Goal: Task Accomplishment & Management: Complete application form

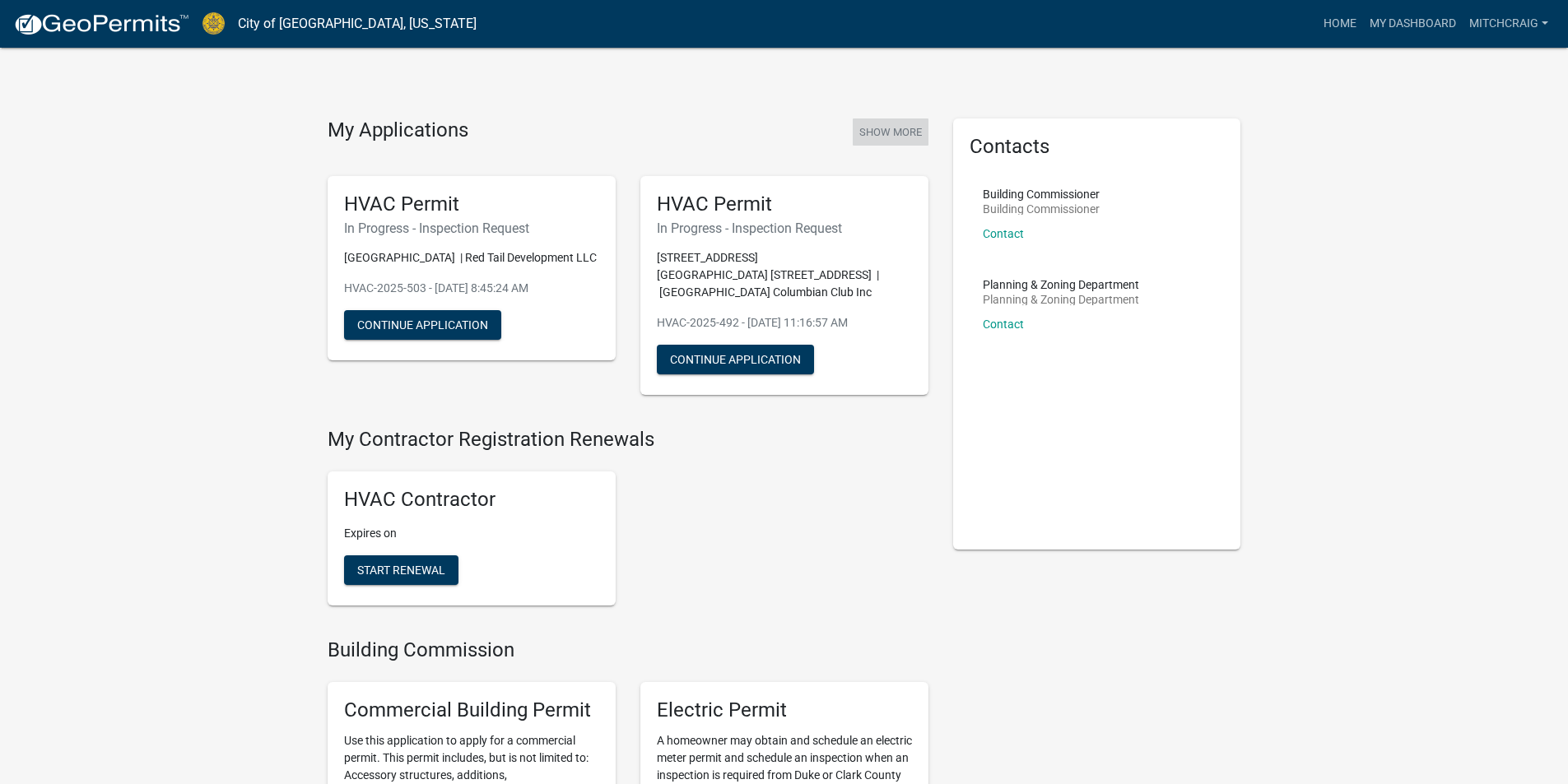
click at [899, 129] on button "Show More" at bounding box center [890, 132] width 75 height 27
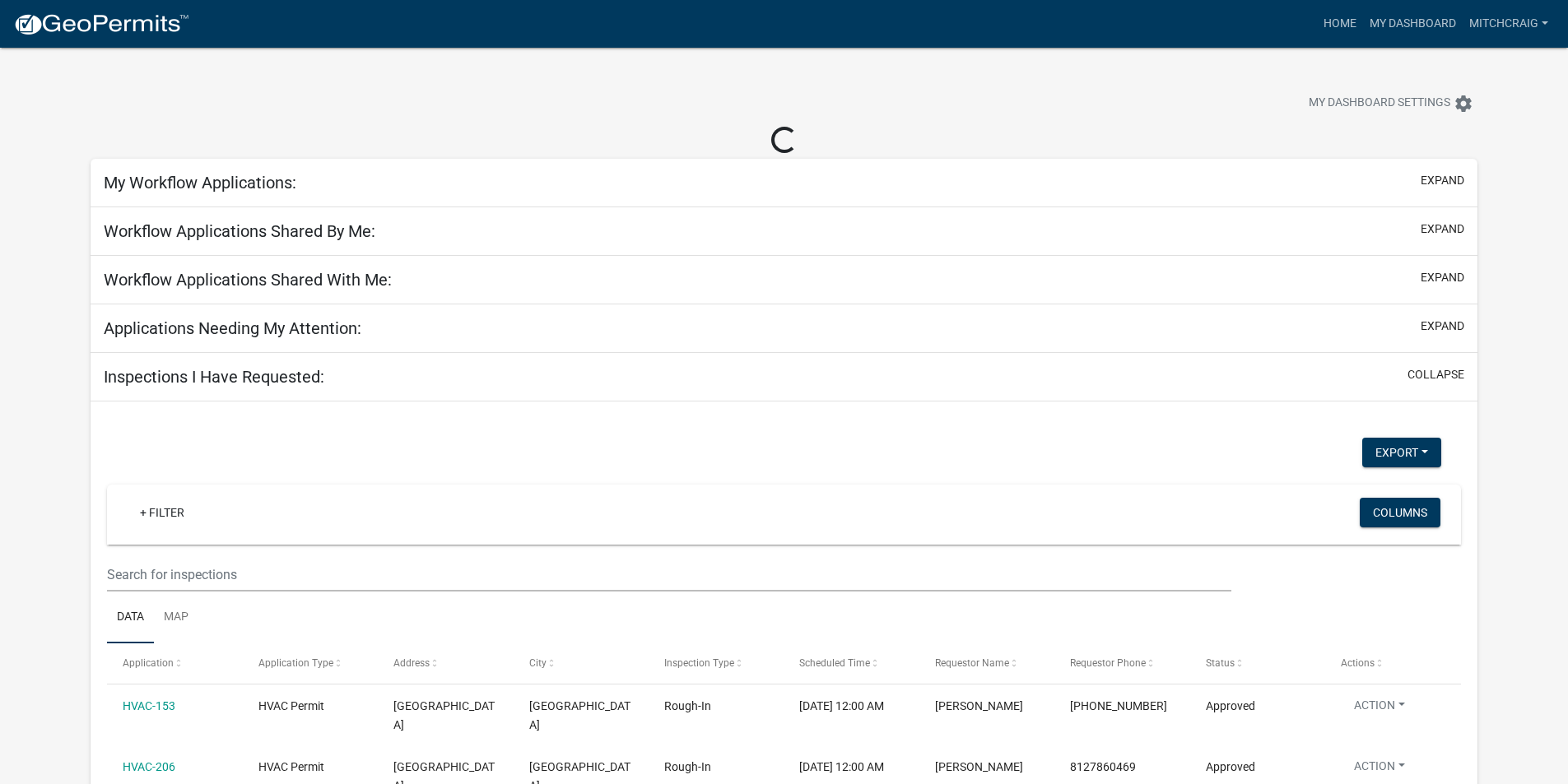
select select "2: 50"
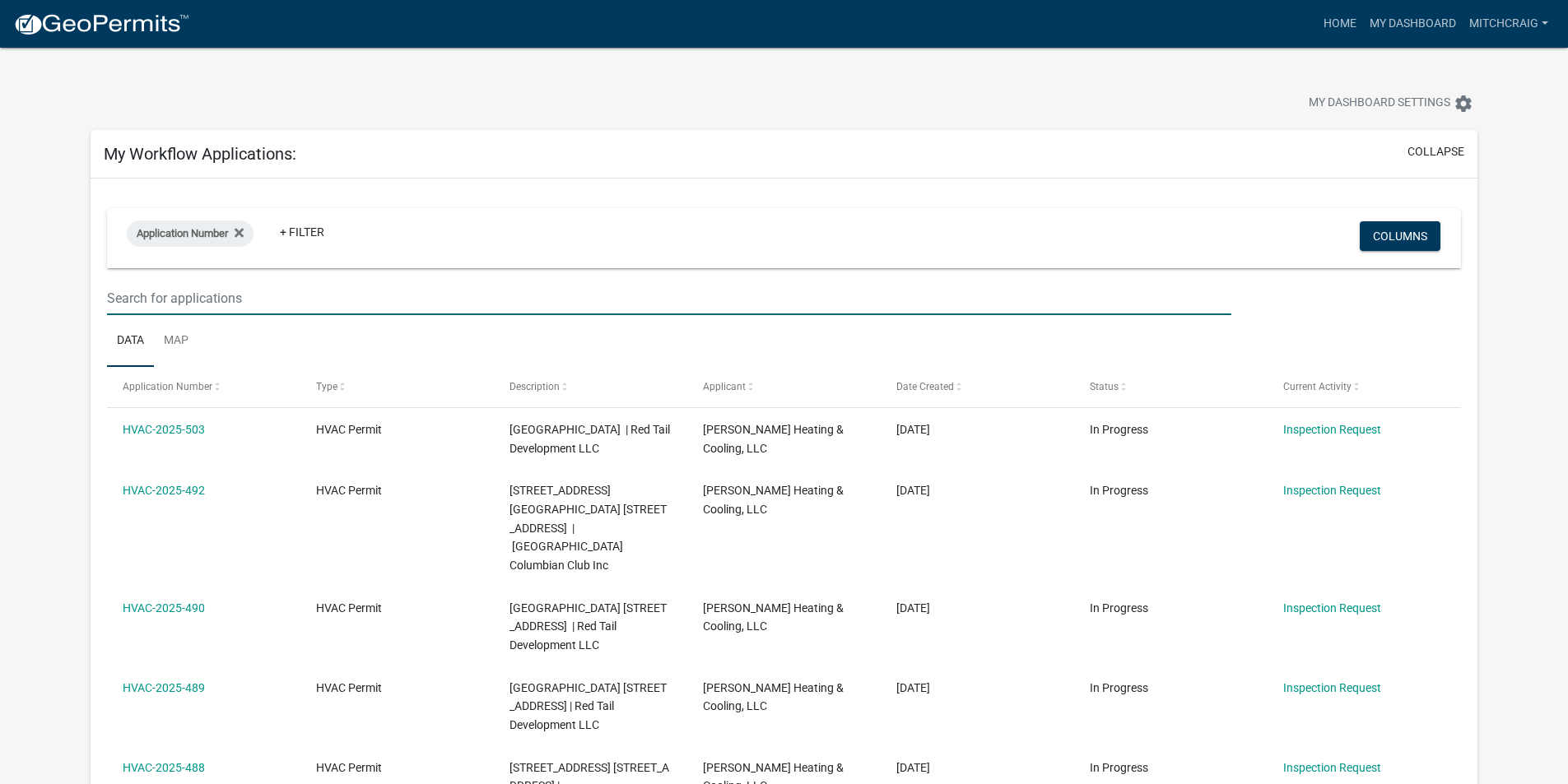
click at [239, 301] on input "text" at bounding box center [668, 298] width 1124 height 34
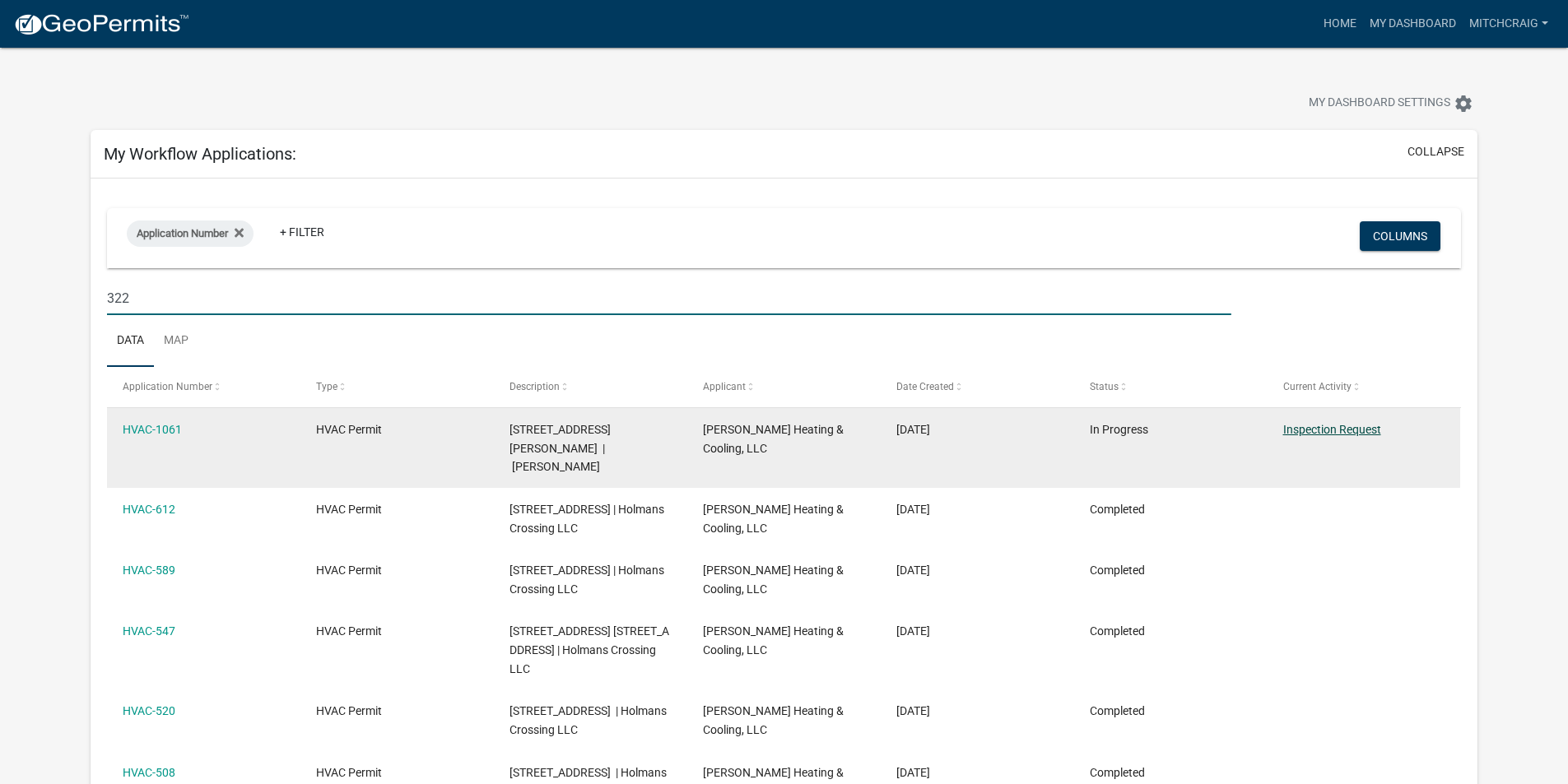
type input "322"
click at [1323, 434] on link "Inspection Request" at bounding box center [1332, 429] width 98 height 13
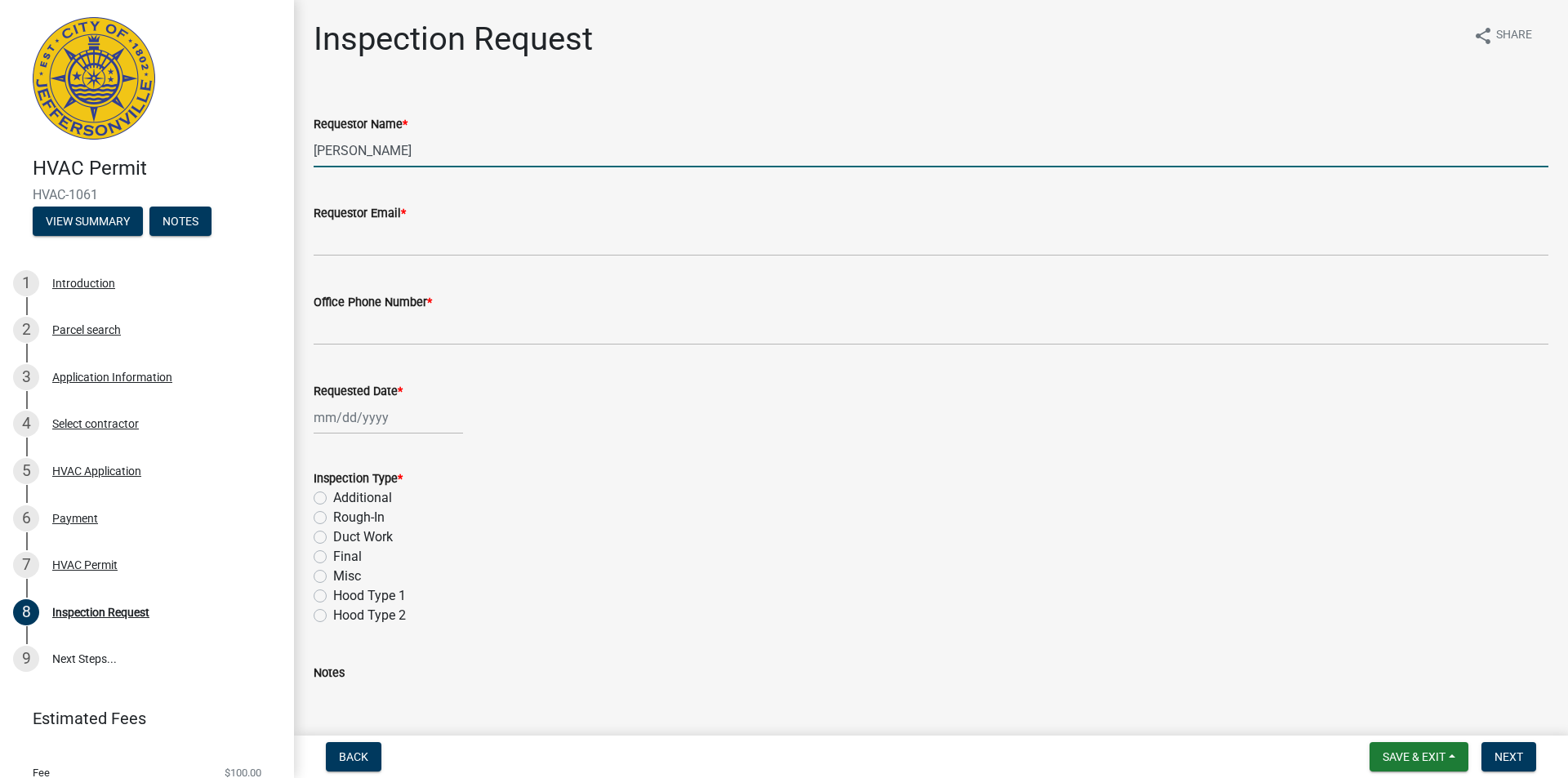
click at [399, 140] on input "[PERSON_NAME]" at bounding box center [931, 150] width 1234 height 34
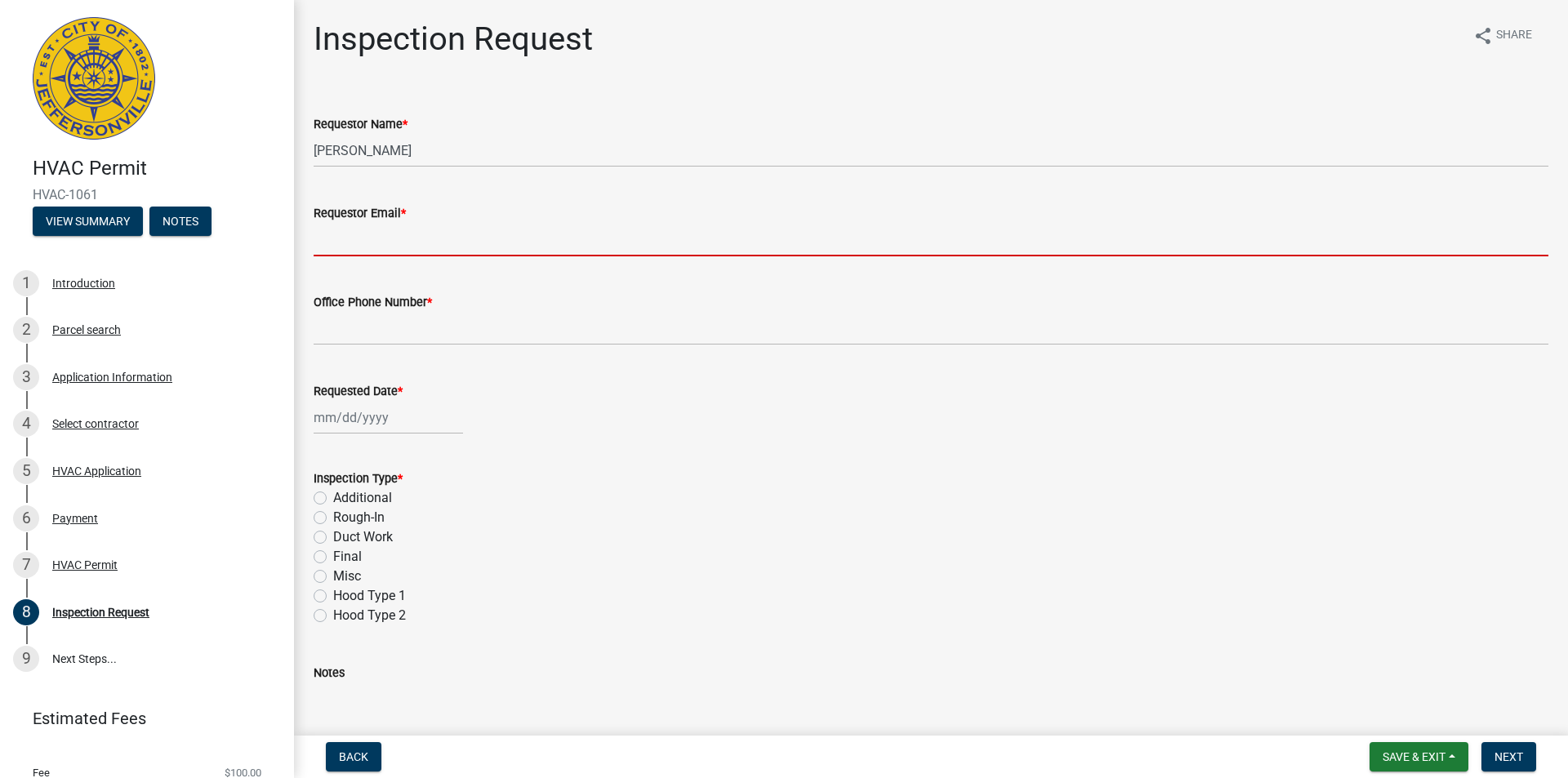
click at [398, 236] on input "Requestor Email *" at bounding box center [931, 239] width 1234 height 34
type input "[EMAIL_ADDRESS][DOMAIN_NAME]"
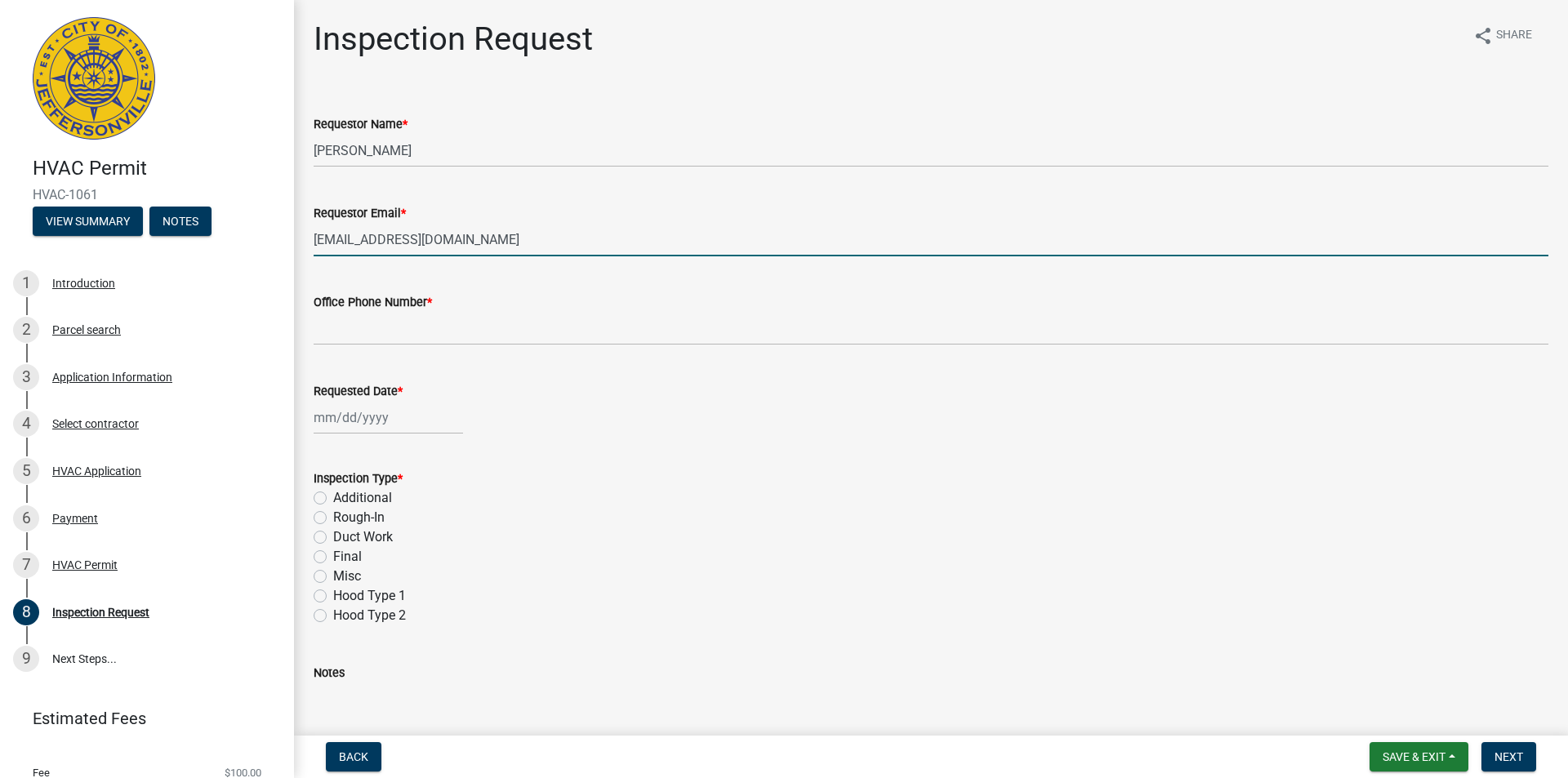
type input "8127860469"
click at [315, 427] on div at bounding box center [389, 417] width 150 height 34
select select "9"
select select "2025"
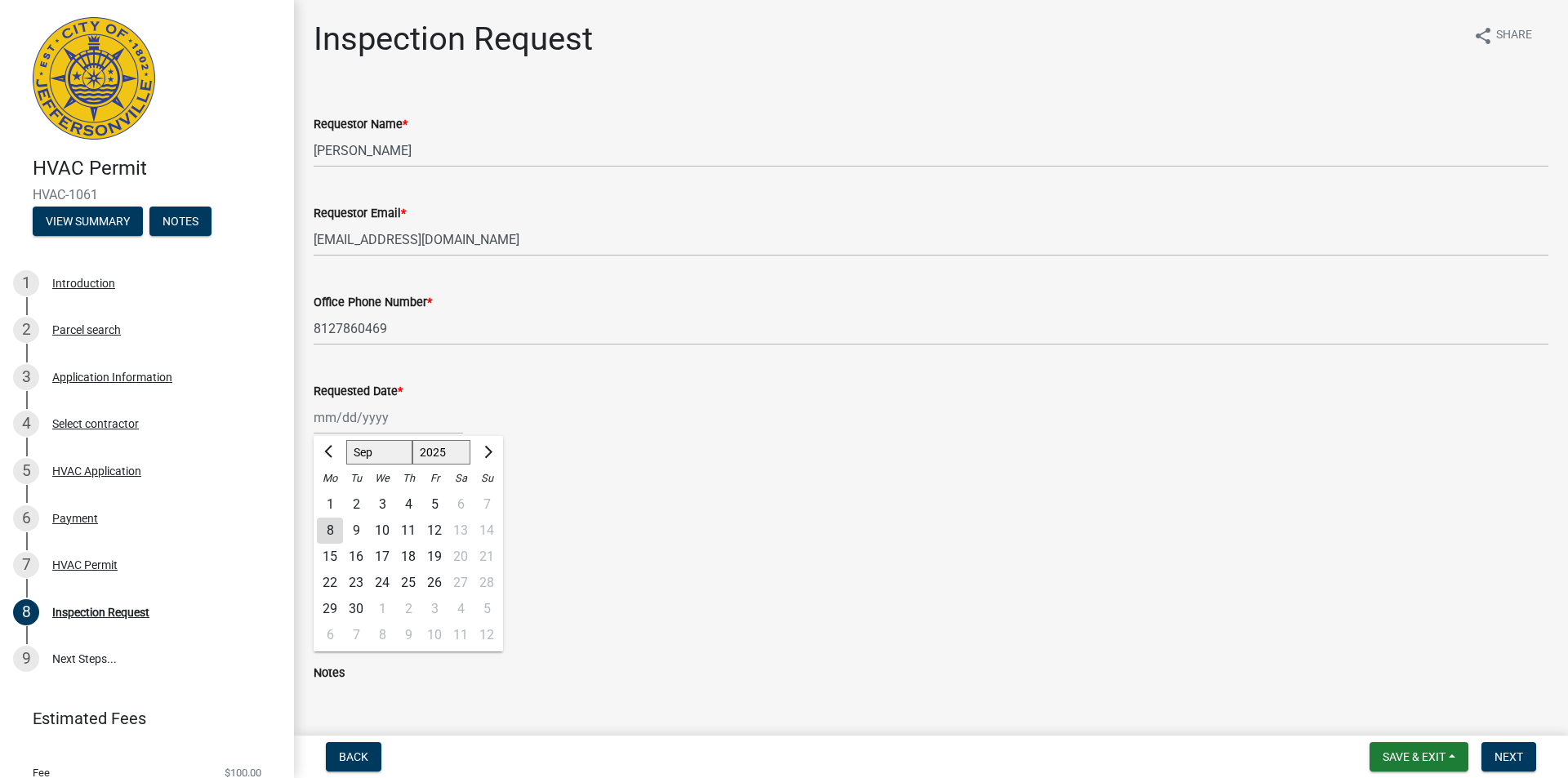
click at [379, 528] on div "10" at bounding box center [382, 530] width 26 height 26
type input "[DATE]"
click at [351, 519] on label "Rough-In" at bounding box center [359, 518] width 52 height 20
click at [344, 518] on input "Rough-In" at bounding box center [339, 513] width 10 height 10
radio input "true"
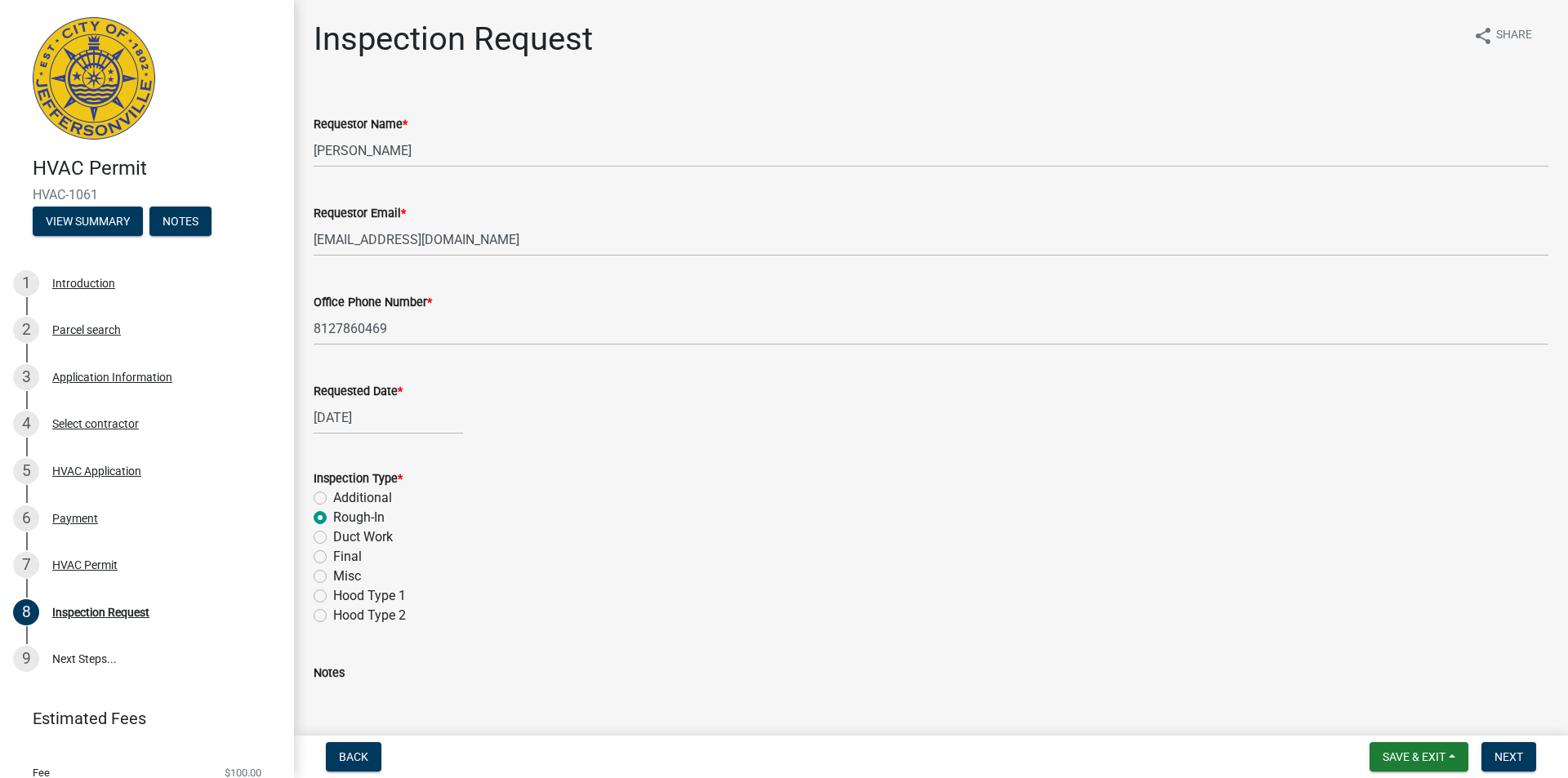
scroll to position [163, 0]
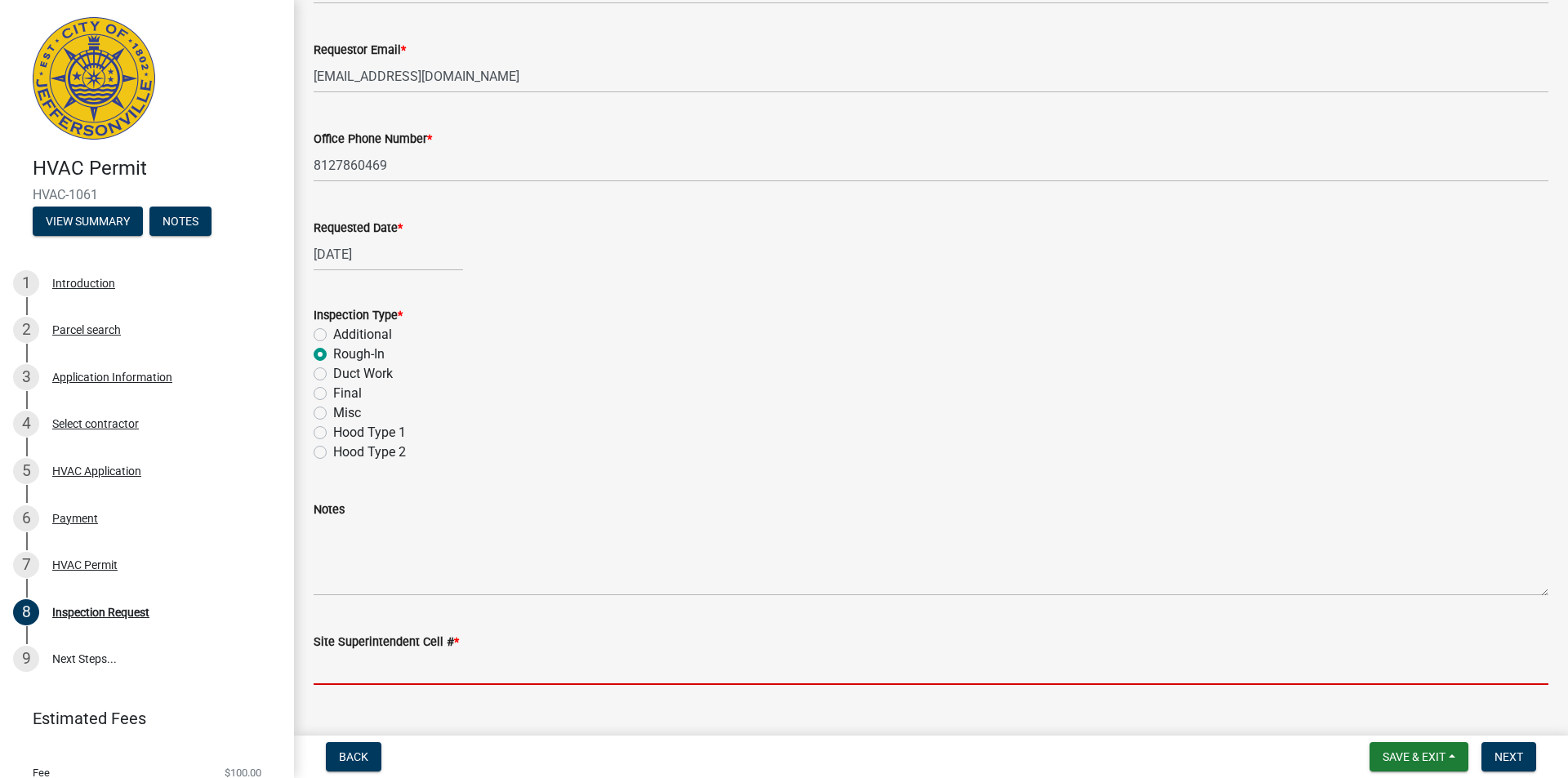
click at [374, 669] on input "Site Superintendent Cell # *" at bounding box center [931, 668] width 1234 height 34
type input "8125957697"
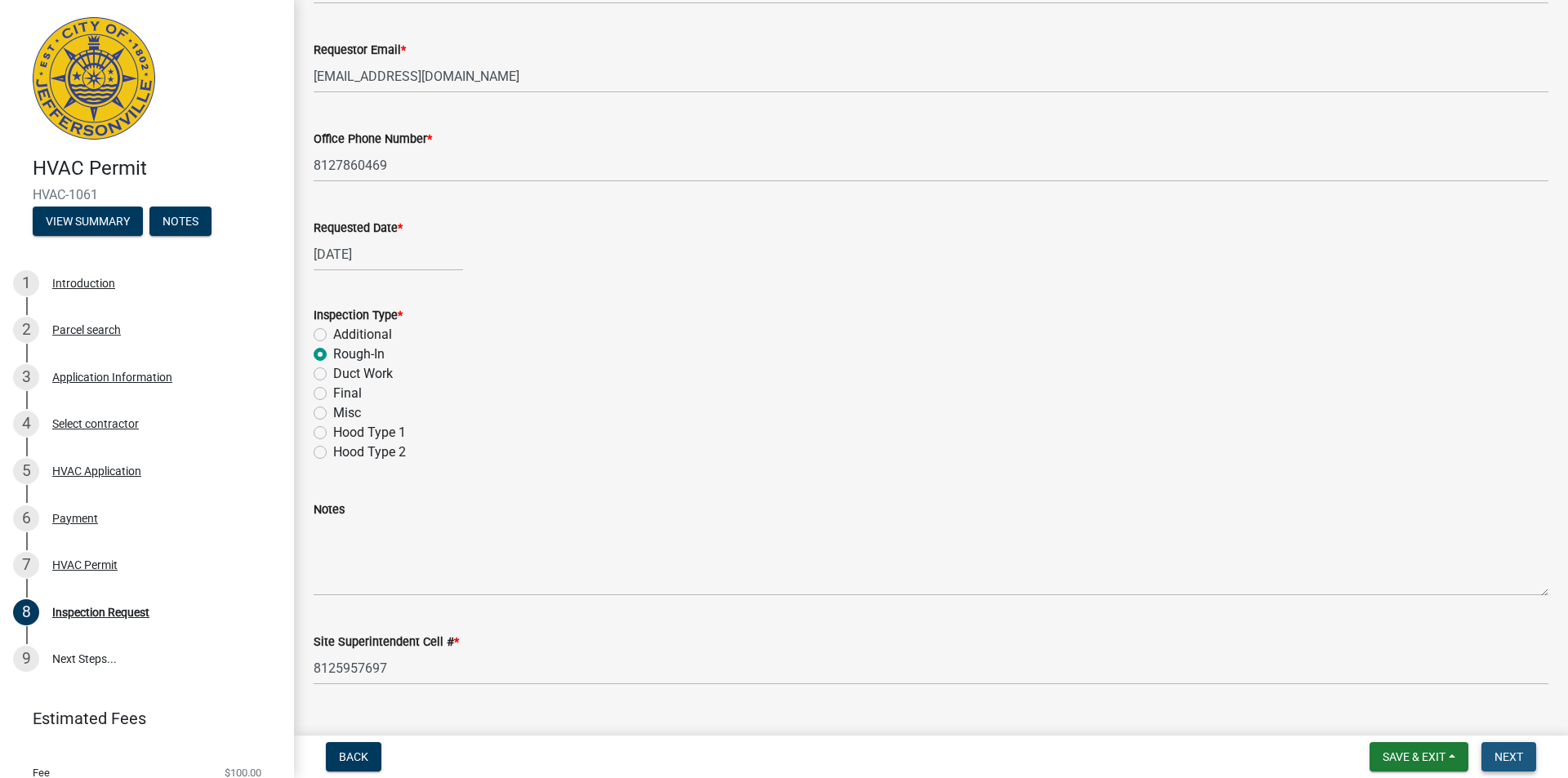
click at [1511, 758] on span "Next" at bounding box center [1508, 757] width 28 height 13
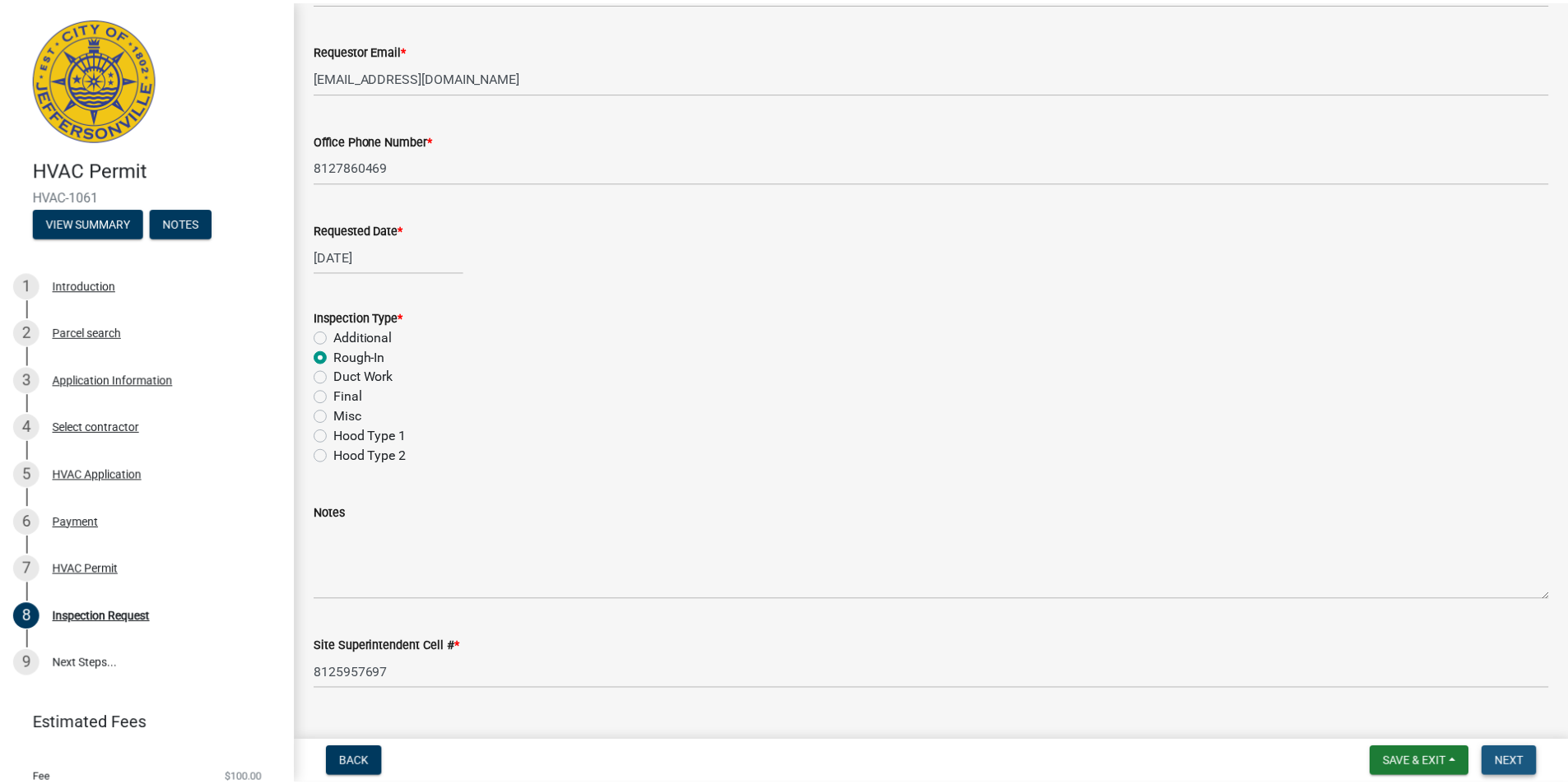
scroll to position [0, 0]
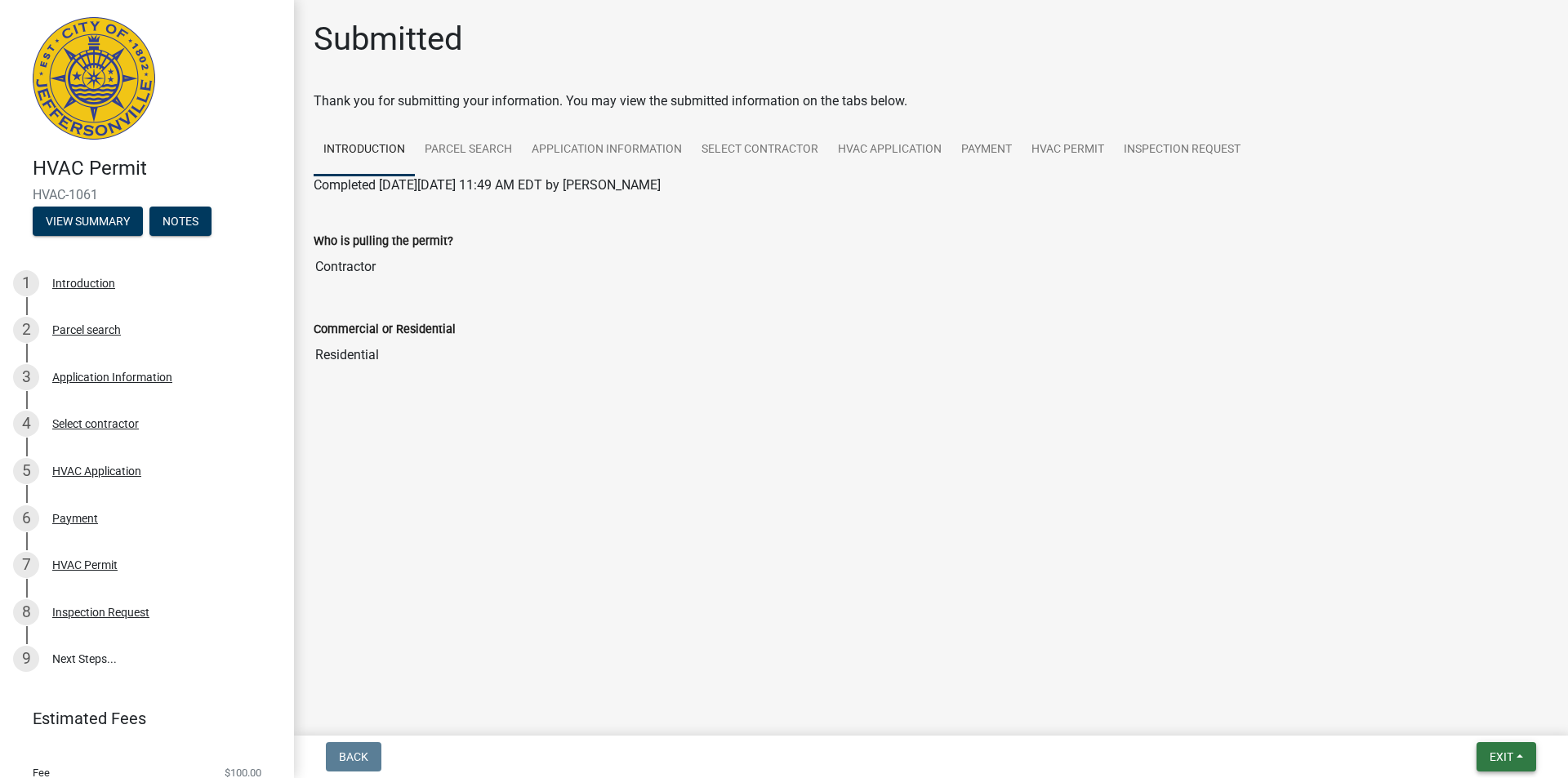
click at [1513, 747] on button "Exit" at bounding box center [1505, 757] width 59 height 29
click at [1459, 710] on button "Save & Exit" at bounding box center [1471, 714] width 131 height 40
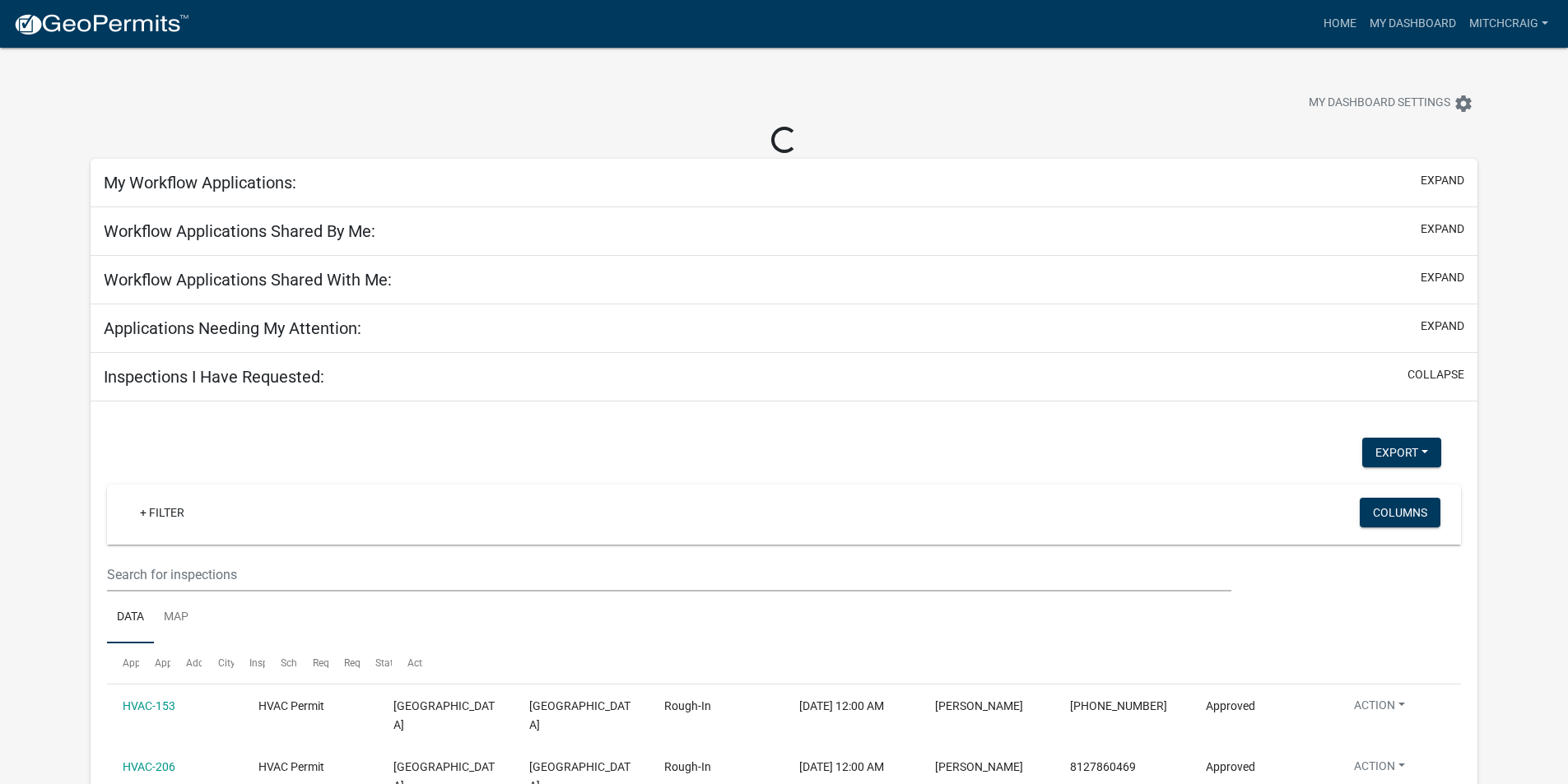
select select "2: 50"
